Goal: Navigation & Orientation: Find specific page/section

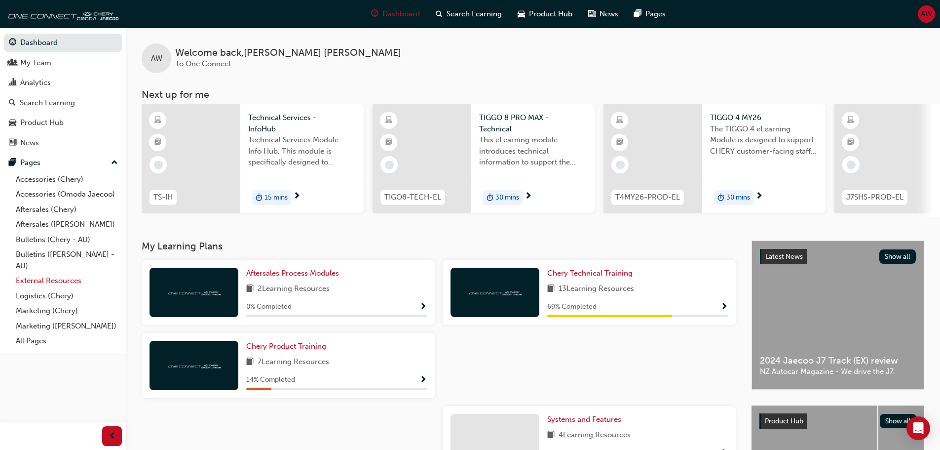
click at [40, 284] on link "External Resources" at bounding box center [67, 280] width 110 height 15
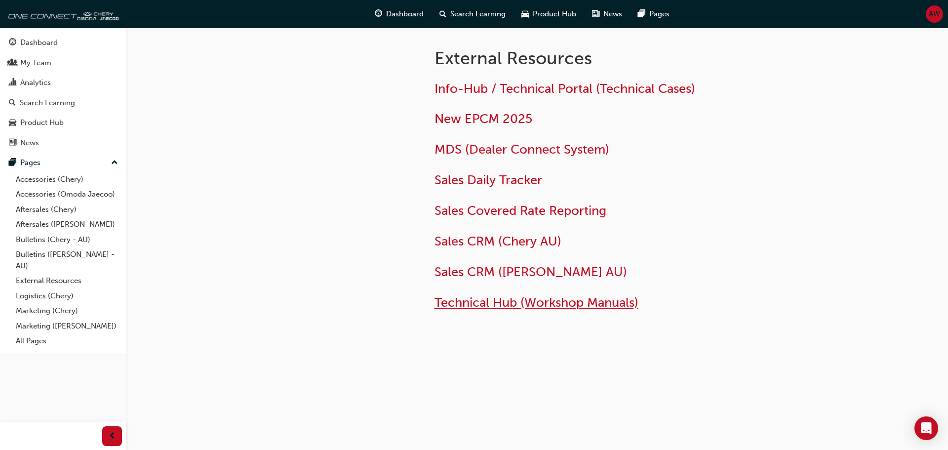
click at [488, 305] on span "Technical Hub (Workshop Manuals)" at bounding box center [536, 302] width 204 height 15
